Goal: Find specific page/section: Find specific page/section

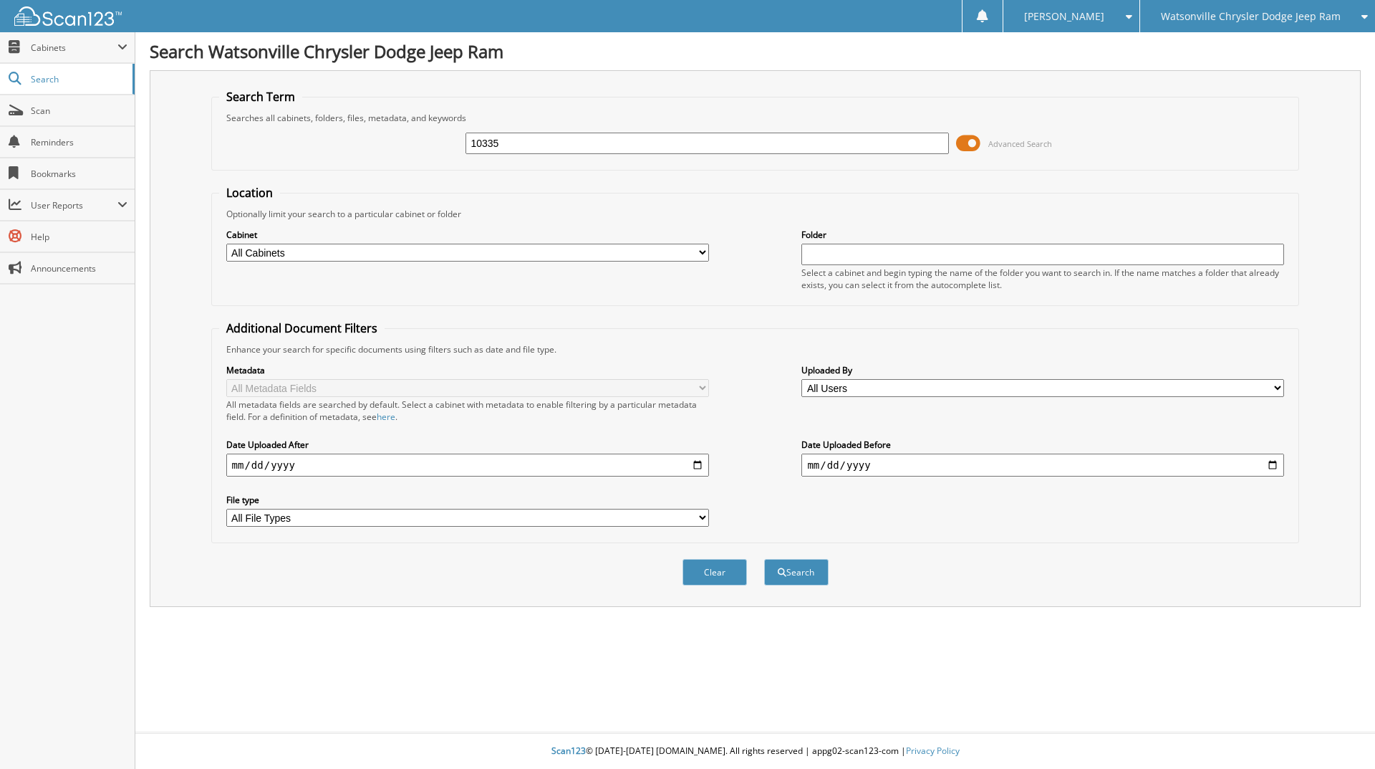
type input "10335"
click at [764, 559] on button "Search" at bounding box center [796, 572] width 64 height 27
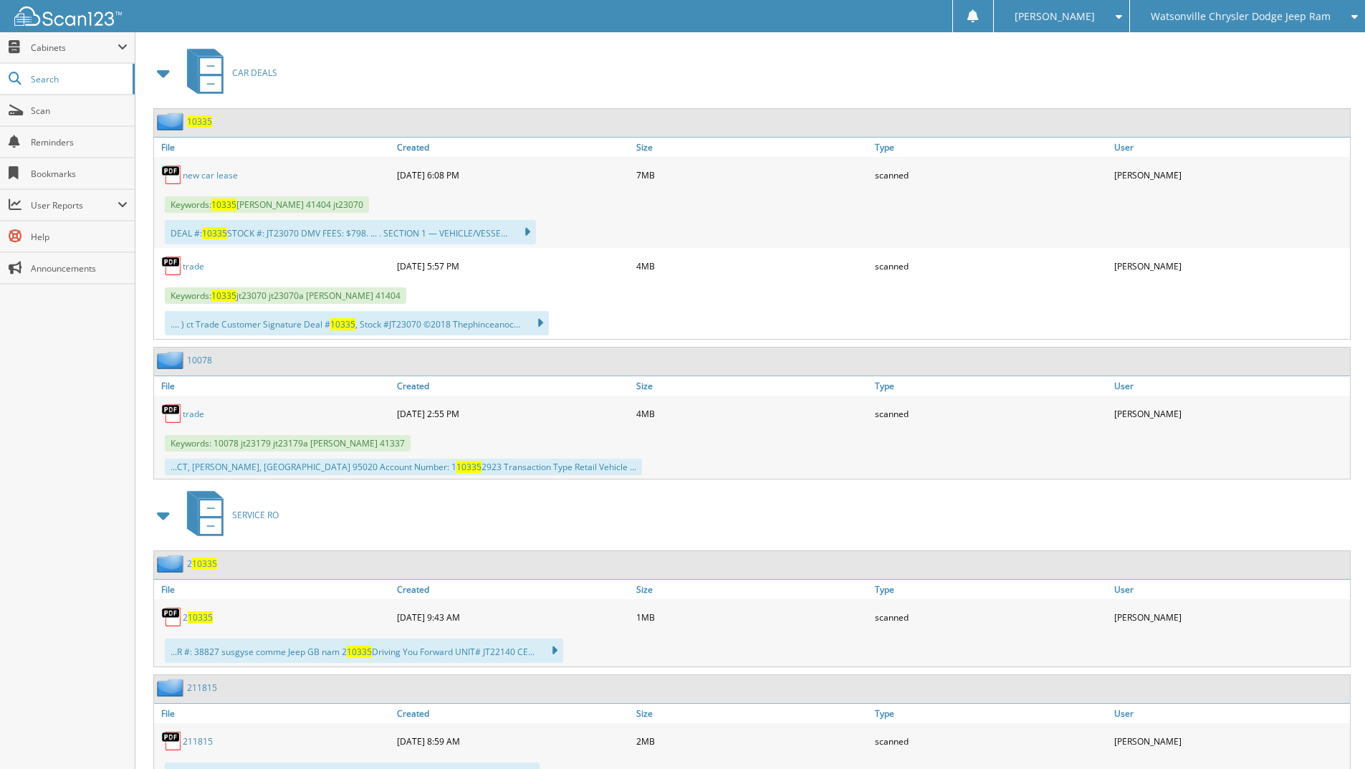
scroll to position [606, 0]
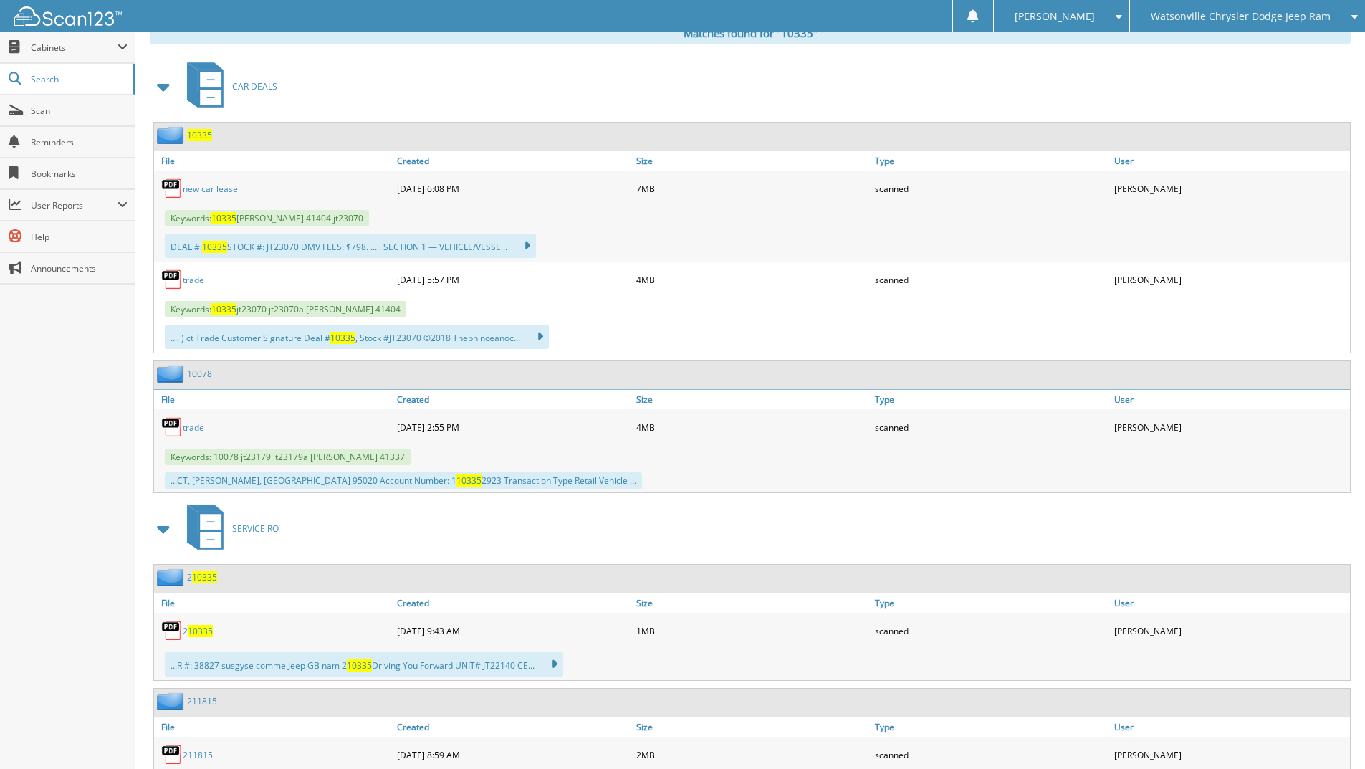
click at [204, 186] on link "new car lease" at bounding box center [210, 189] width 55 height 12
click at [1246, 21] on span "Watsonville Chrysler Dodge Jeep Ram" at bounding box center [1240, 16] width 180 height 9
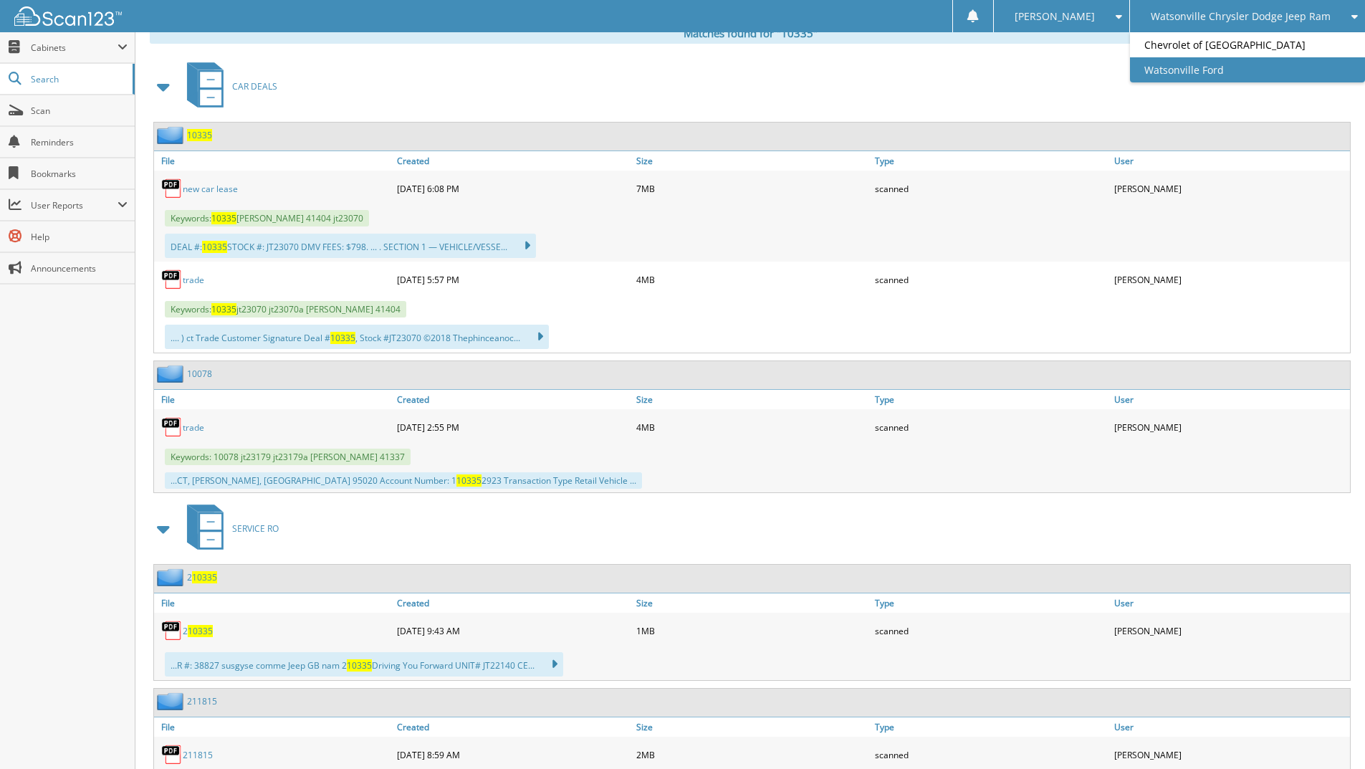
click at [1216, 69] on link "Watsonville Ford" at bounding box center [1247, 69] width 235 height 25
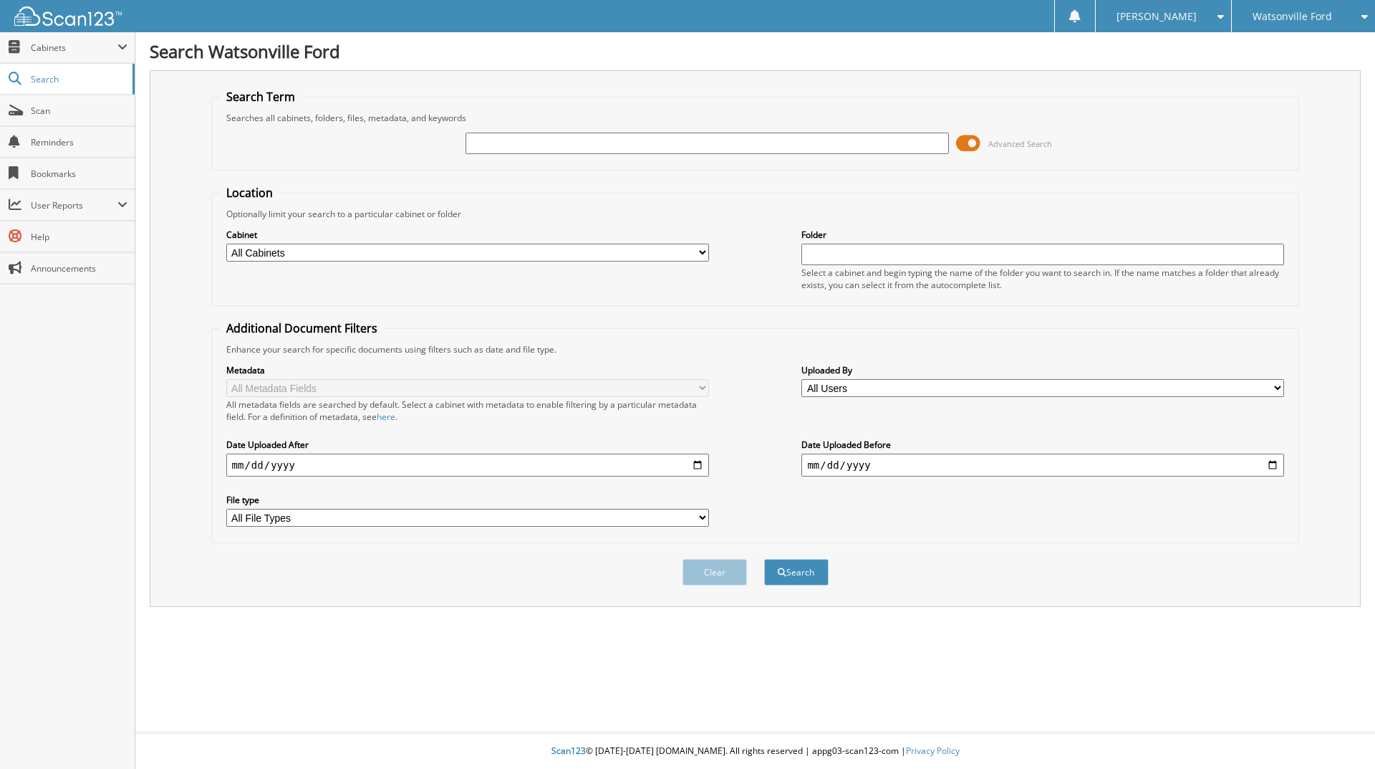
click at [529, 138] on input "text" at bounding box center [707, 143] width 483 height 21
type input "45394"
click at [764, 559] on button "Search" at bounding box center [796, 572] width 64 height 27
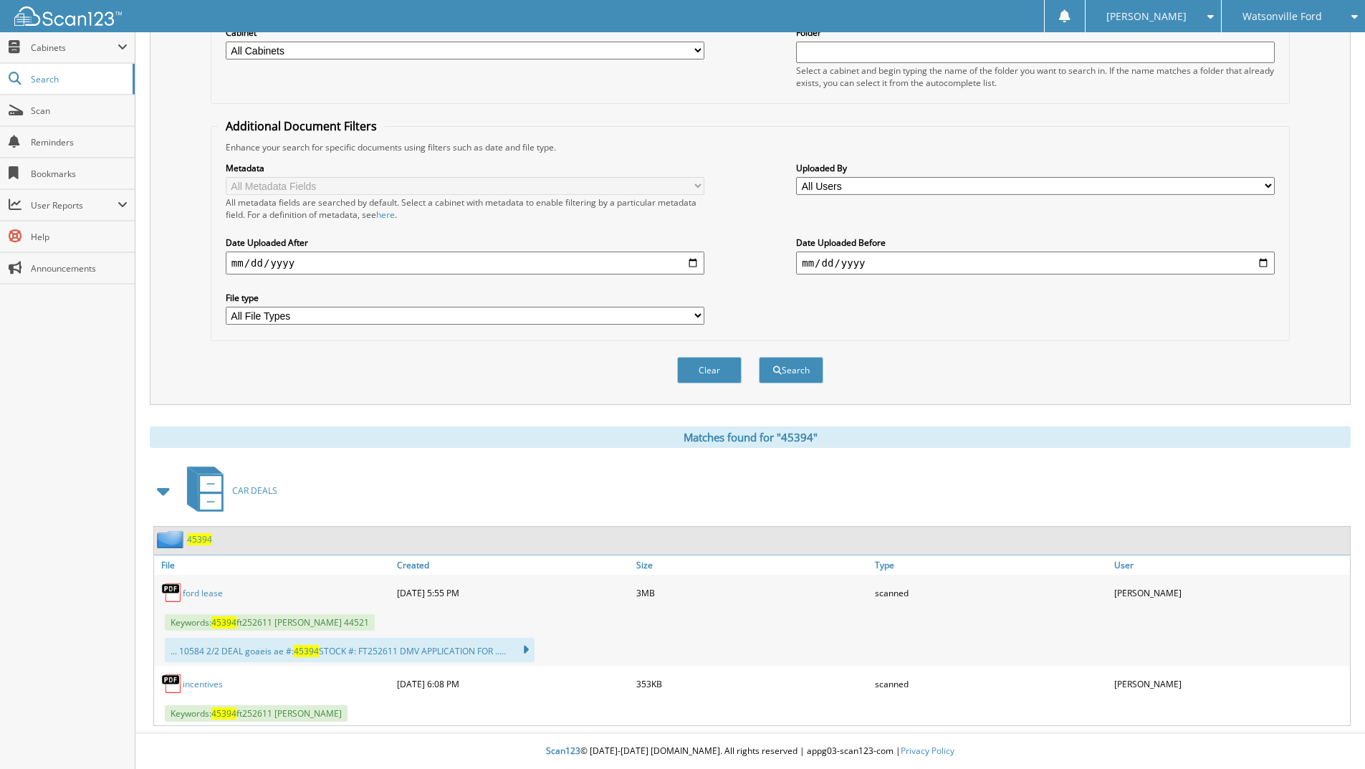
scroll to position [203, 0]
click at [1153, 336] on fieldset "Additional Document Filters Enhance your search for specific documents using fi…" at bounding box center [750, 229] width 1079 height 223
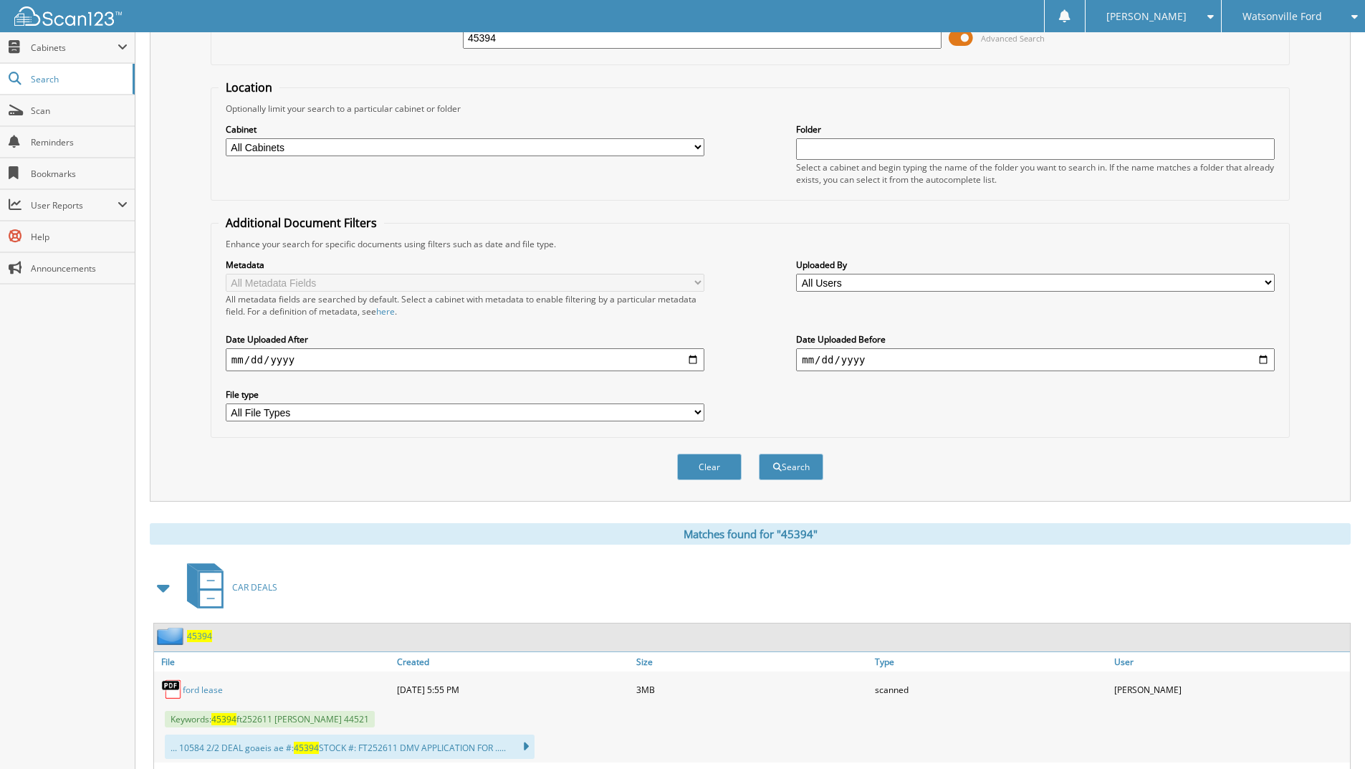
scroll to position [0, 0]
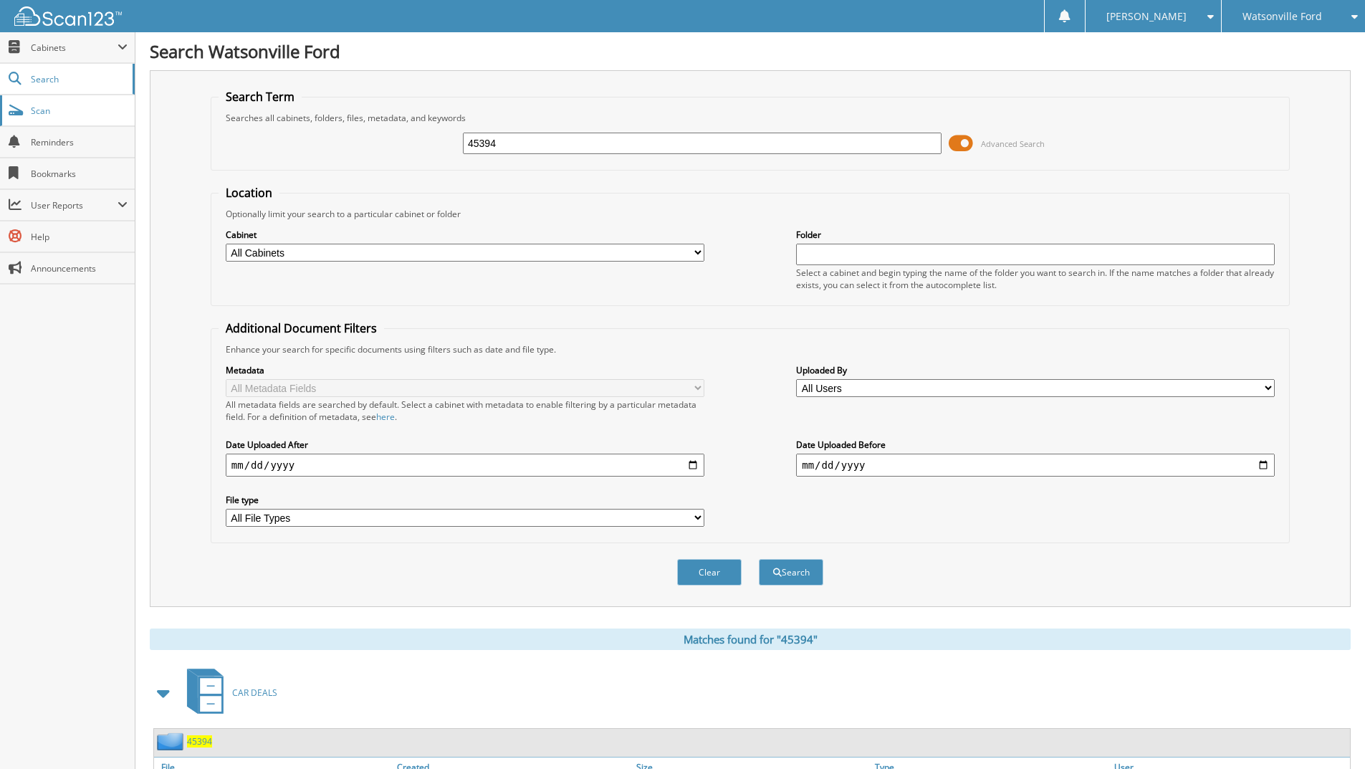
click at [44, 112] on span "Scan" at bounding box center [79, 111] width 97 height 12
